Goal: Task Accomplishment & Management: Manage account settings

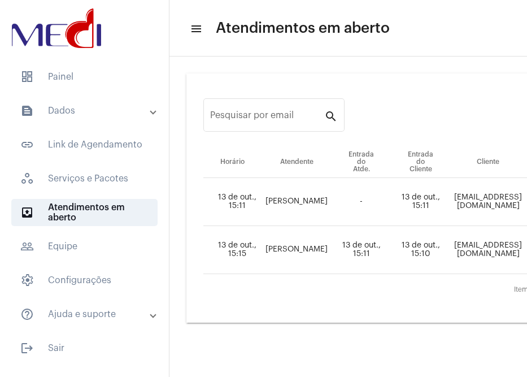
scroll to position [0, 116]
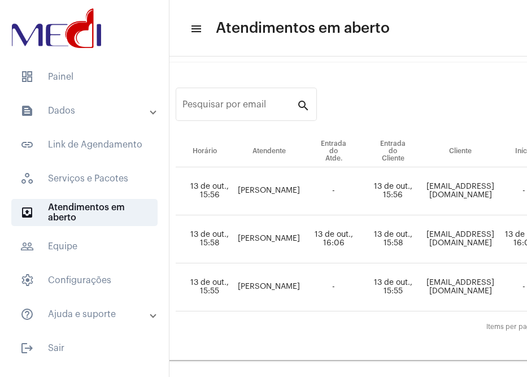
scroll to position [19, 0]
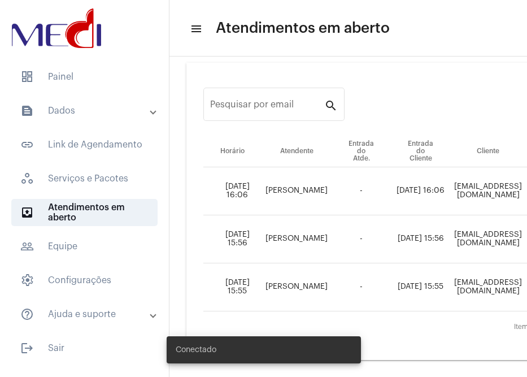
scroll to position [19, 0]
drag, startPoint x: 355, startPoint y: 370, endPoint x: 422, endPoint y: 369, distance: 66.6
click at [422, 369] on body "dashboard Painel text_snippet_outlined Dados text_snippet_outlined Relatórios h…" at bounding box center [263, 188] width 527 height 377
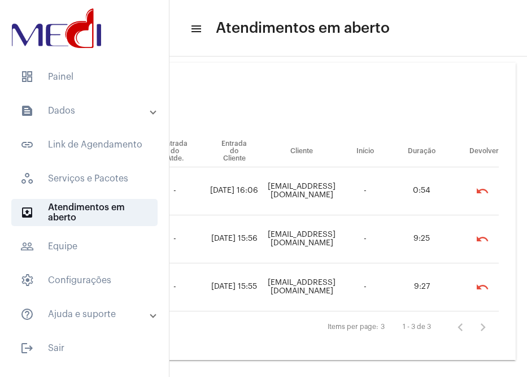
scroll to position [19, 232]
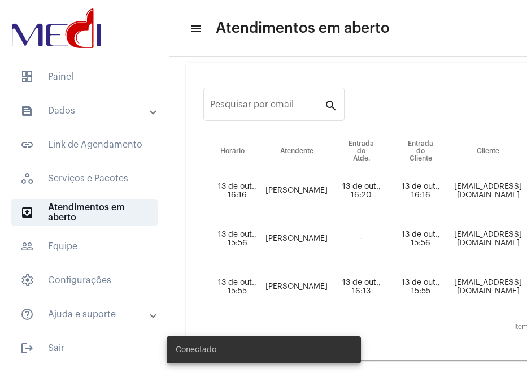
scroll to position [19, 0]
